Goal: Information Seeking & Learning: Learn about a topic

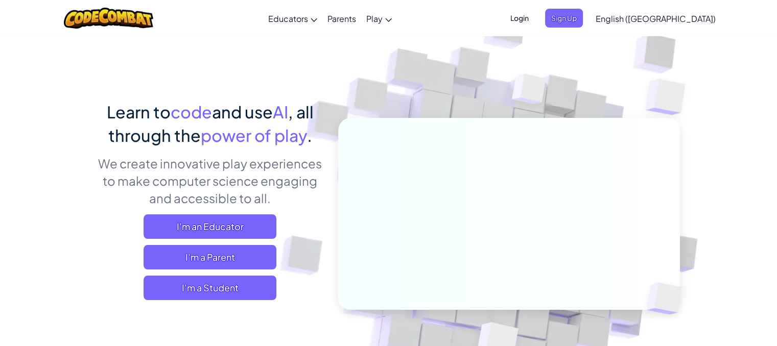
scroll to position [26, 0]
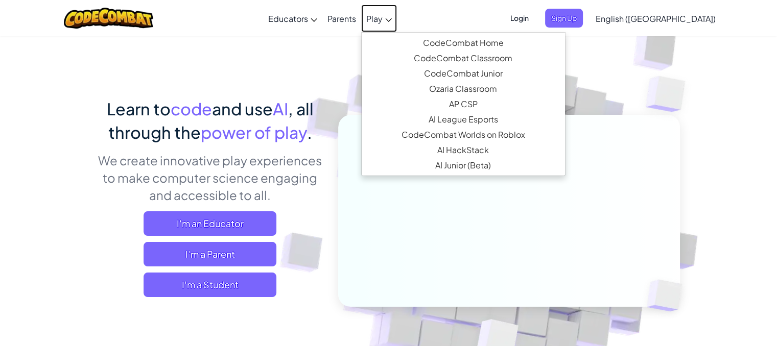
click at [383, 16] on span "Play" at bounding box center [374, 18] width 16 height 11
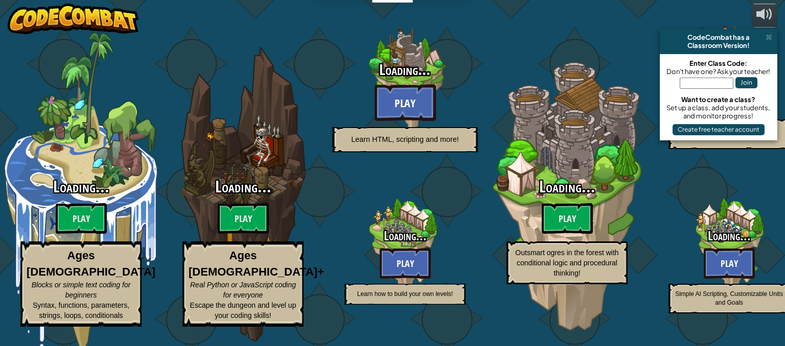
click at [416, 18] on div at bounding box center [404, 81] width 97 height 194
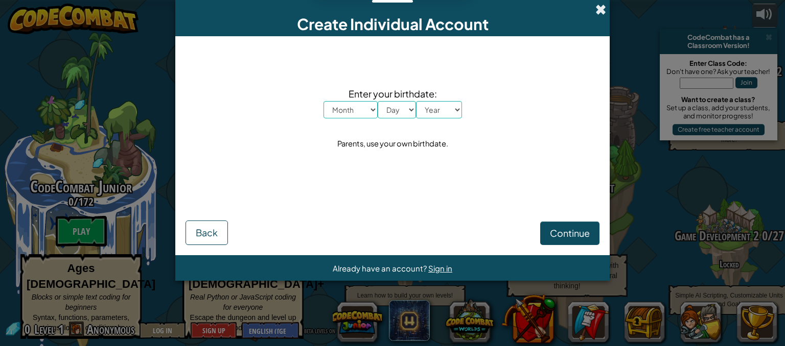
click at [598, 7] on span at bounding box center [600, 9] width 11 height 11
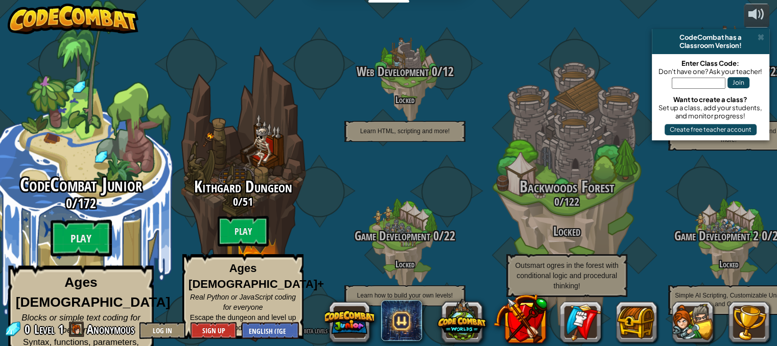
click at [72, 313] on span "Blocks or simple text coding for beginners" at bounding box center [80, 324] width 119 height 22
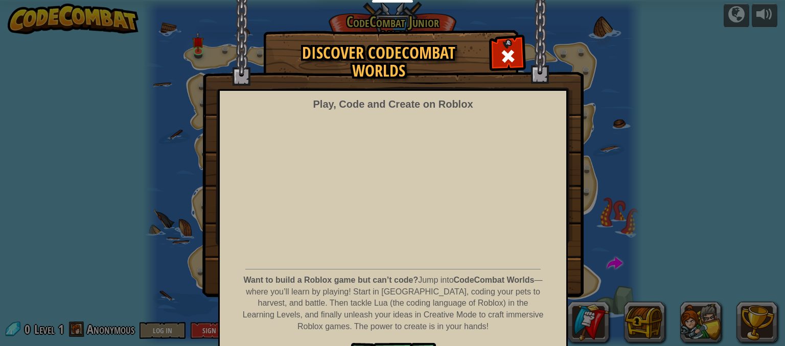
click at [191, 272] on div "Discover CodeCombat Worlds Play, Code and Create on Roblox Want to build a Robl…" at bounding box center [392, 164] width 785 height 266
click at [543, 236] on div "Play, Code and Create on Roblox Want to build a Roblox game but can’t code? Jum…" at bounding box center [392, 234] width 349 height 291
click at [596, 180] on div "Discover CodeCombat Worlds Play, Code and Create on Roblox Want to build a Robl…" at bounding box center [392, 164] width 785 height 266
click at [539, 39] on img at bounding box center [392, 148] width 381 height 297
click at [510, 57] on span at bounding box center [508, 56] width 16 height 16
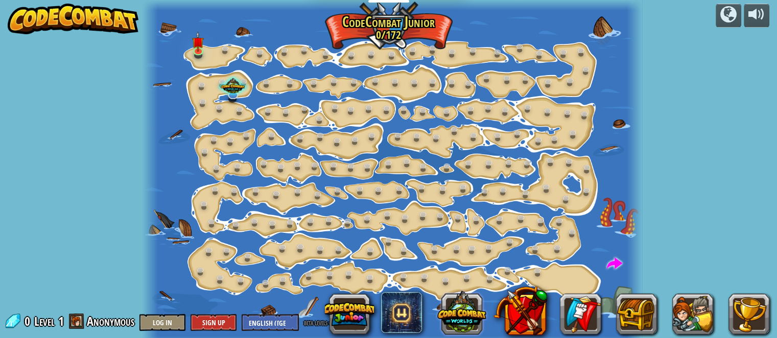
click at [462, 313] on button at bounding box center [461, 312] width 49 height 49
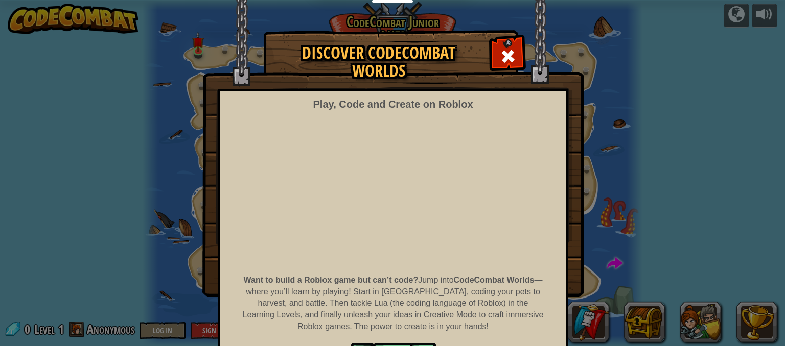
click at [465, 315] on p "Want to build a Roblox game but can’t code? Jump into CodeCombat Worlds — where…" at bounding box center [393, 304] width 302 height 58
